Goal: Find specific page/section: Find specific page/section

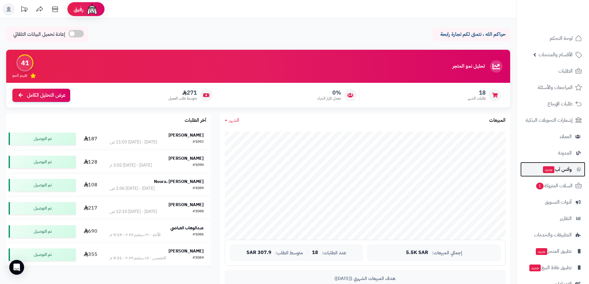
click at [557, 170] on span "وآتس آب جديد" at bounding box center [556, 169] width 29 height 9
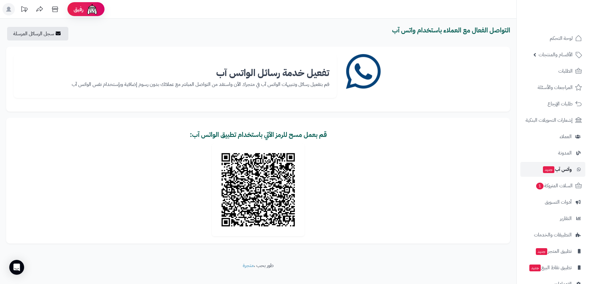
click at [562, 169] on span "وآتس آب جديد" at bounding box center [556, 169] width 29 height 9
